Goal: Transaction & Acquisition: Download file/media

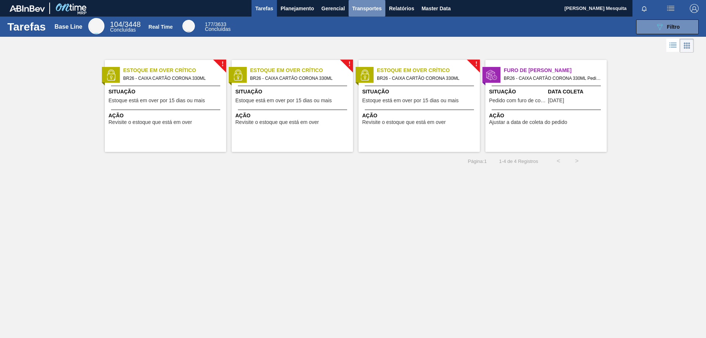
click at [376, 10] on span "Transportes" at bounding box center [366, 8] width 29 height 9
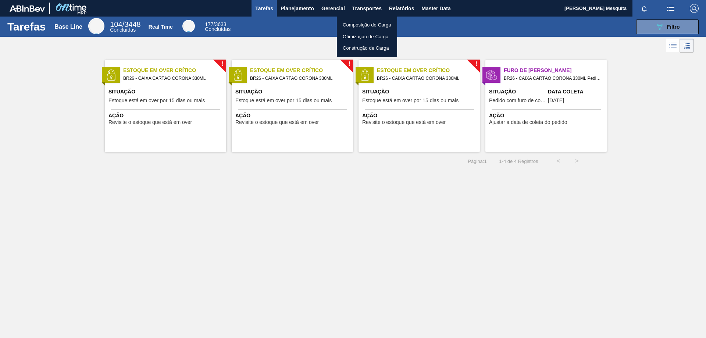
click at [396, 7] on div at bounding box center [353, 169] width 706 height 338
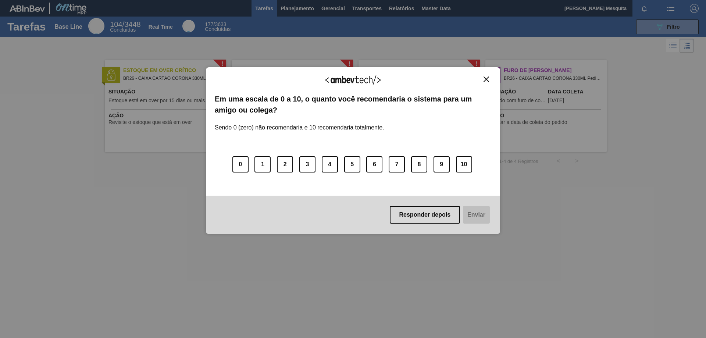
click at [488, 79] on img "Close" at bounding box center [487, 79] width 6 height 6
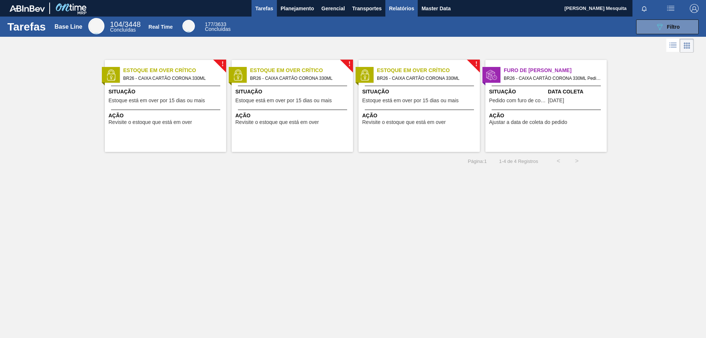
click at [406, 5] on span "Relatórios" at bounding box center [401, 8] width 25 height 9
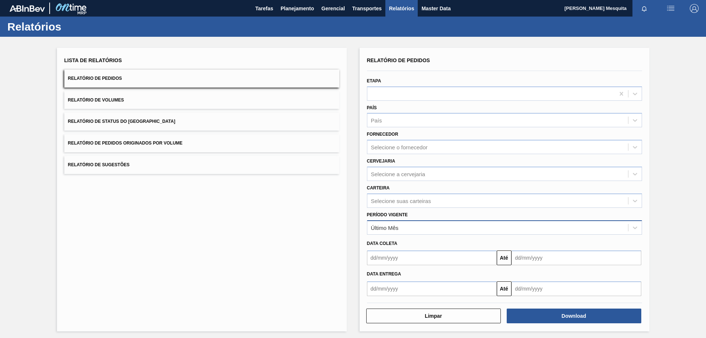
click at [402, 225] on div "Último Mês" at bounding box center [497, 227] width 261 height 11
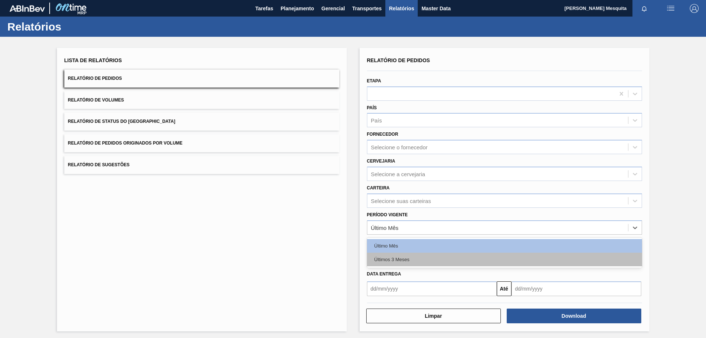
click at [413, 260] on div "Últimos 3 Meses" at bounding box center [504, 260] width 275 height 14
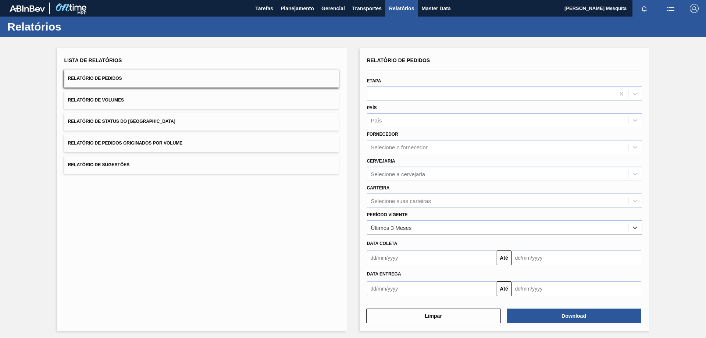
click at [403, 290] on input "text" at bounding box center [432, 288] width 130 height 15
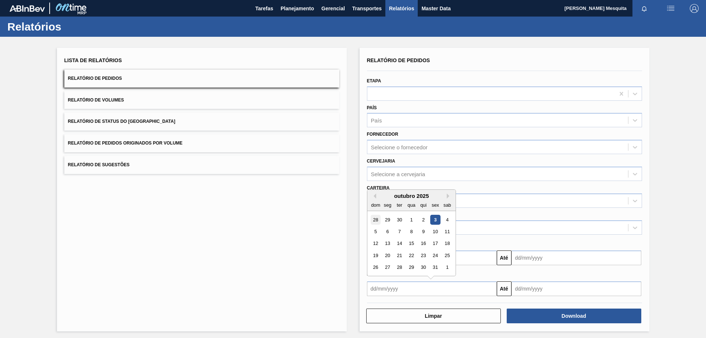
click at [373, 219] on div "28" at bounding box center [376, 220] width 10 height 10
type input "28/09/2025"
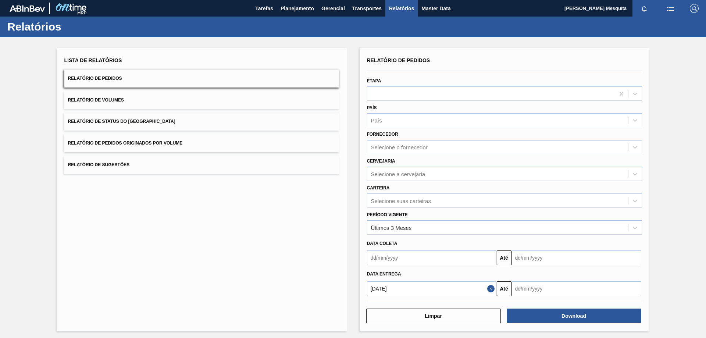
click at [527, 289] on input "text" at bounding box center [576, 288] width 130 height 15
click at [592, 198] on button "Next Month" at bounding box center [593, 195] width 5 height 5
click at [591, 279] on div "6" at bounding box center [591, 279] width 10 height 10
type input "06/12/2025"
click at [642, 244] on div "Data coleta" at bounding box center [504, 243] width 281 height 11
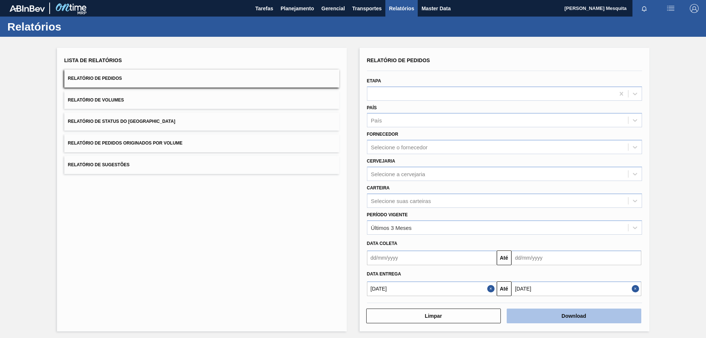
click at [592, 316] on button "Download" at bounding box center [574, 316] width 135 height 15
